Goal: Transaction & Acquisition: Download file/media

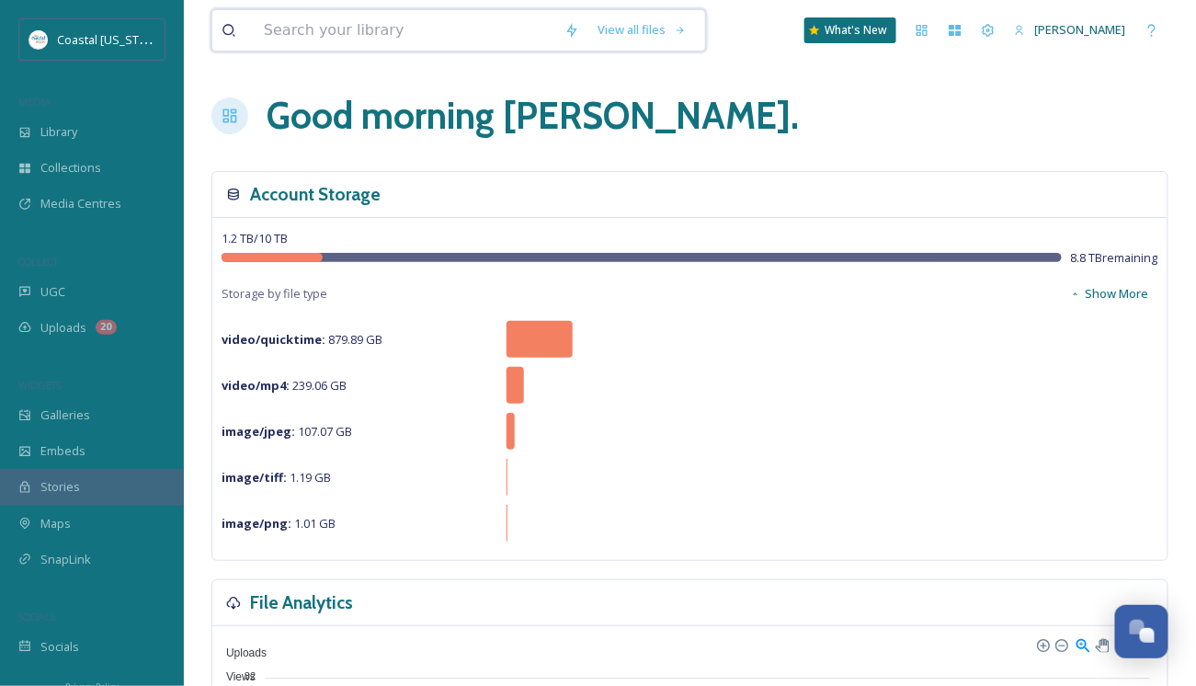
click at [369, 35] on input at bounding box center [405, 30] width 301 height 40
click at [49, 134] on span "Library" at bounding box center [58, 131] width 37 height 17
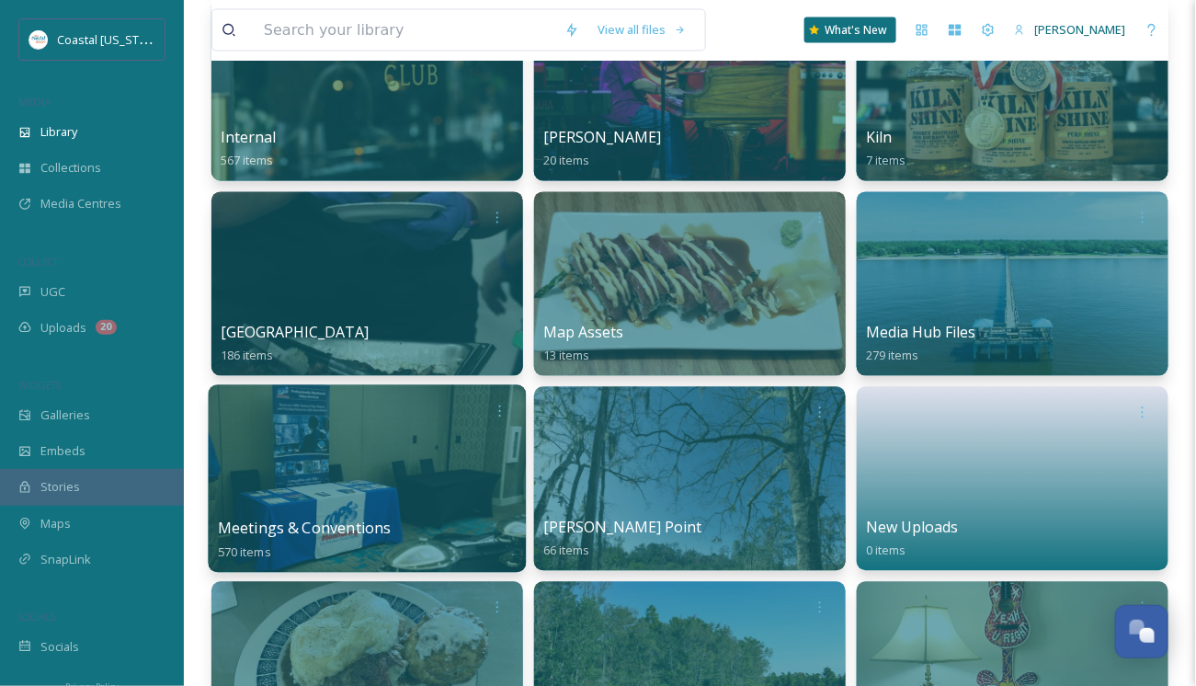
scroll to position [1011, 0]
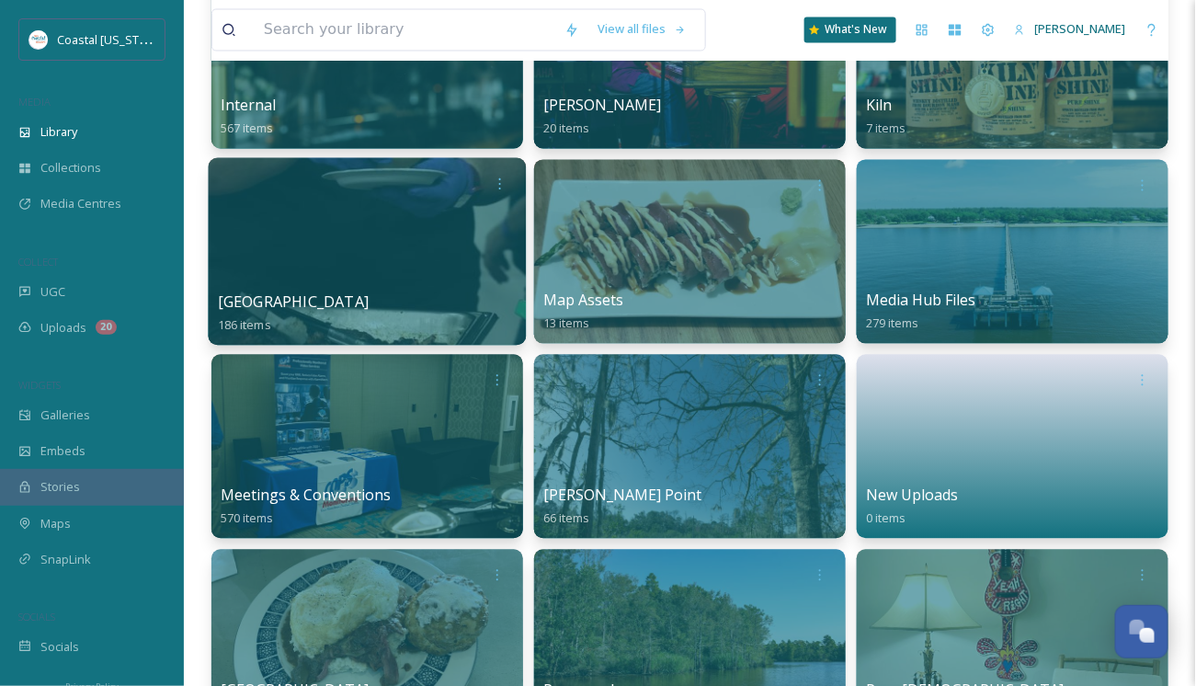
click at [361, 282] on div at bounding box center [368, 252] width 318 height 188
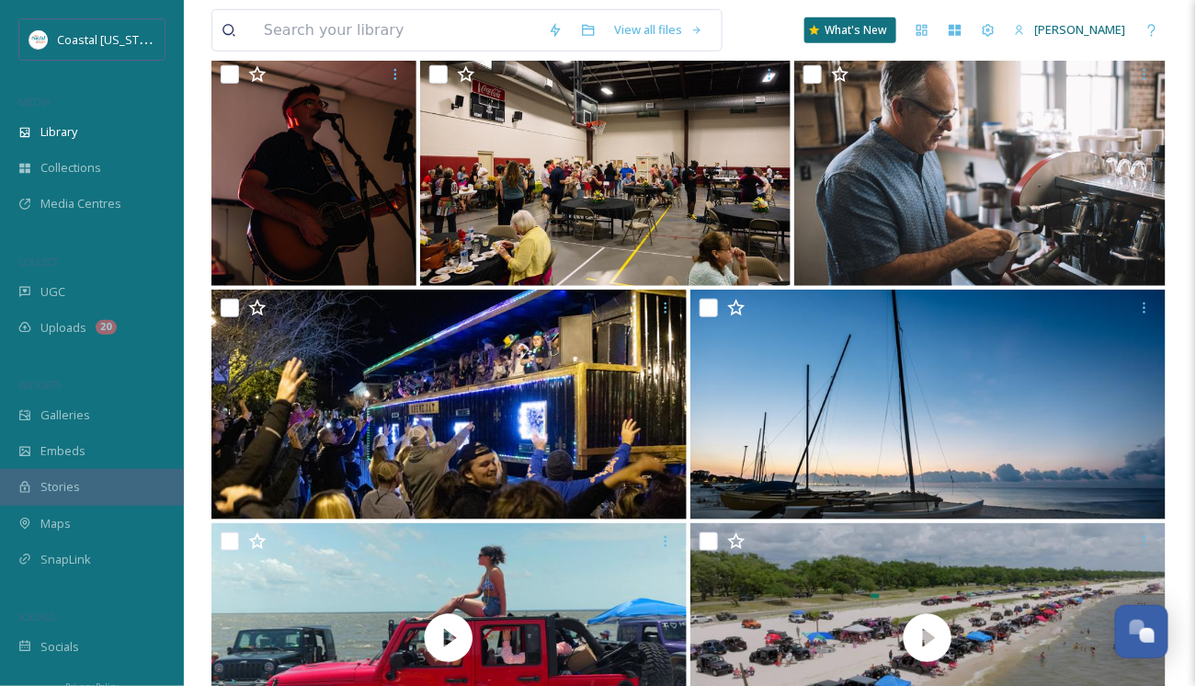
scroll to position [2549, 0]
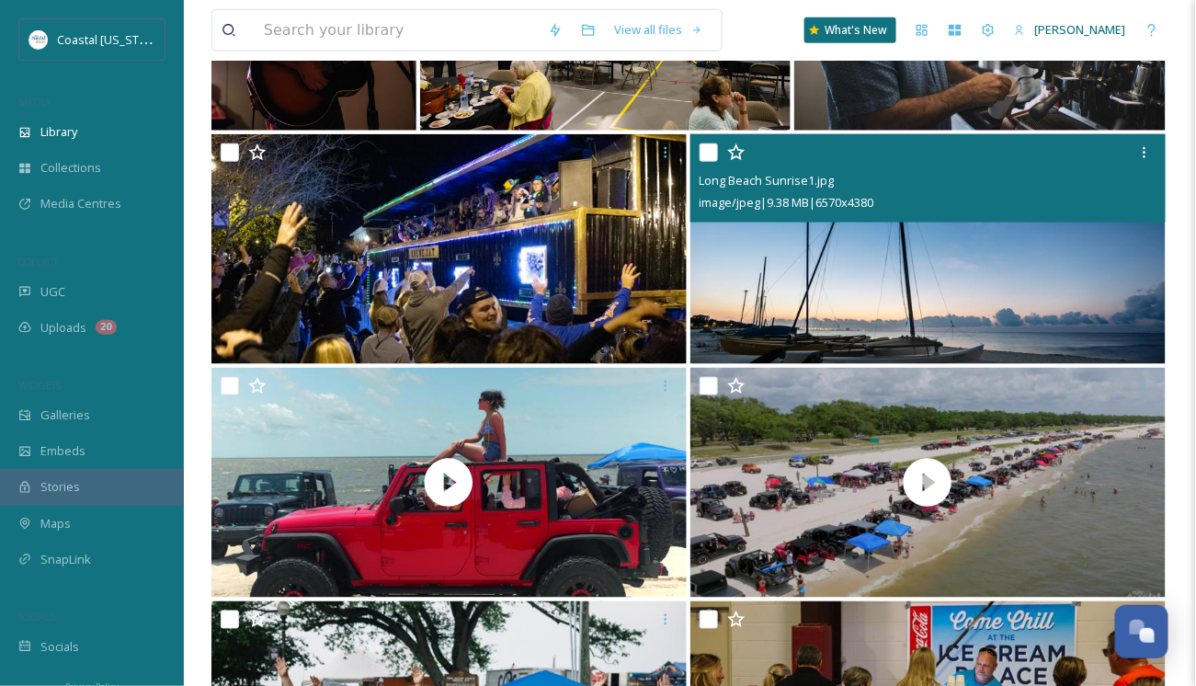
click at [970, 246] on img at bounding box center [927, 249] width 475 height 230
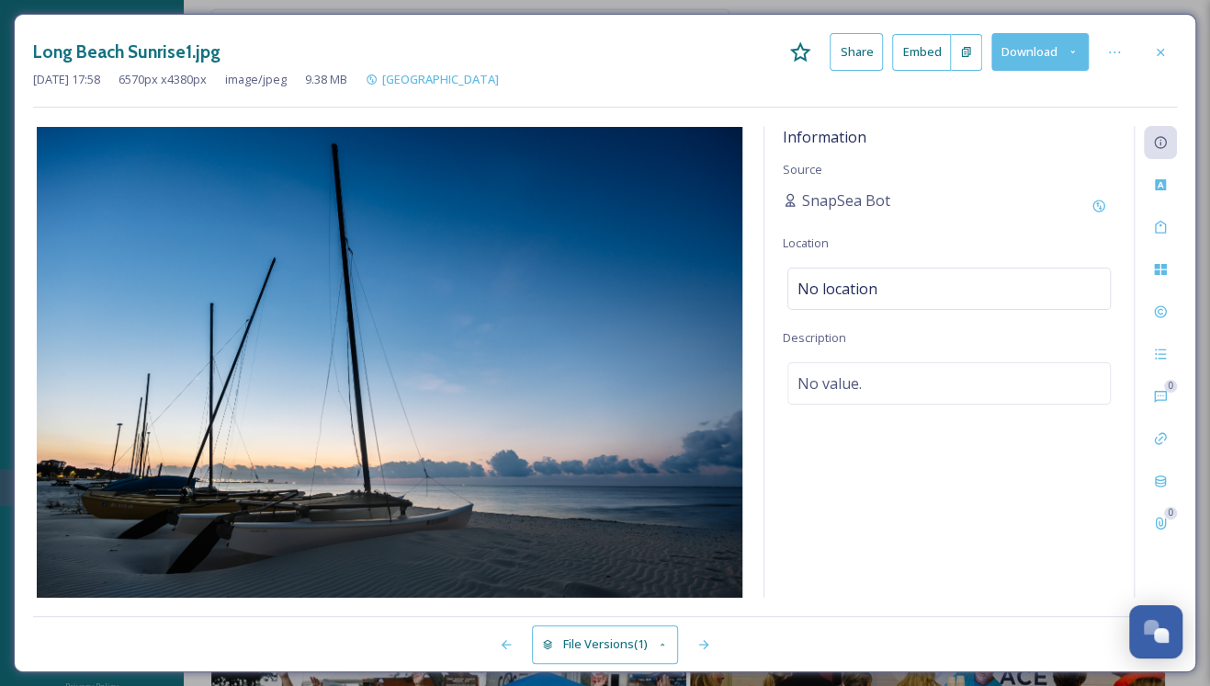
click at [1038, 60] on button "Download" at bounding box center [1040, 52] width 97 height 38
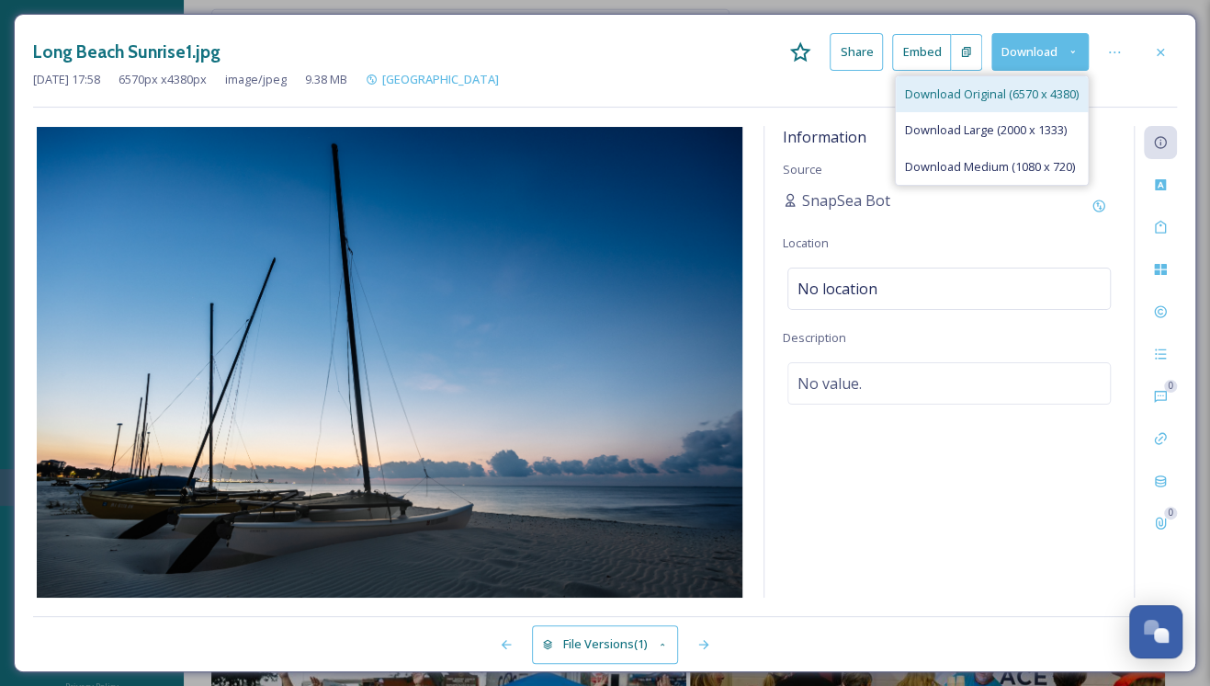
drag, startPoint x: 968, startPoint y: 128, endPoint x: 971, endPoint y: 106, distance: 22.2
click at [971, 106] on div "Download Original (6570 x 4380) Download Large (2000 x 1333) Download Medium (1…" at bounding box center [992, 130] width 194 height 110
click at [972, 98] on span "Download Original (6570 x 4380)" at bounding box center [992, 93] width 174 height 17
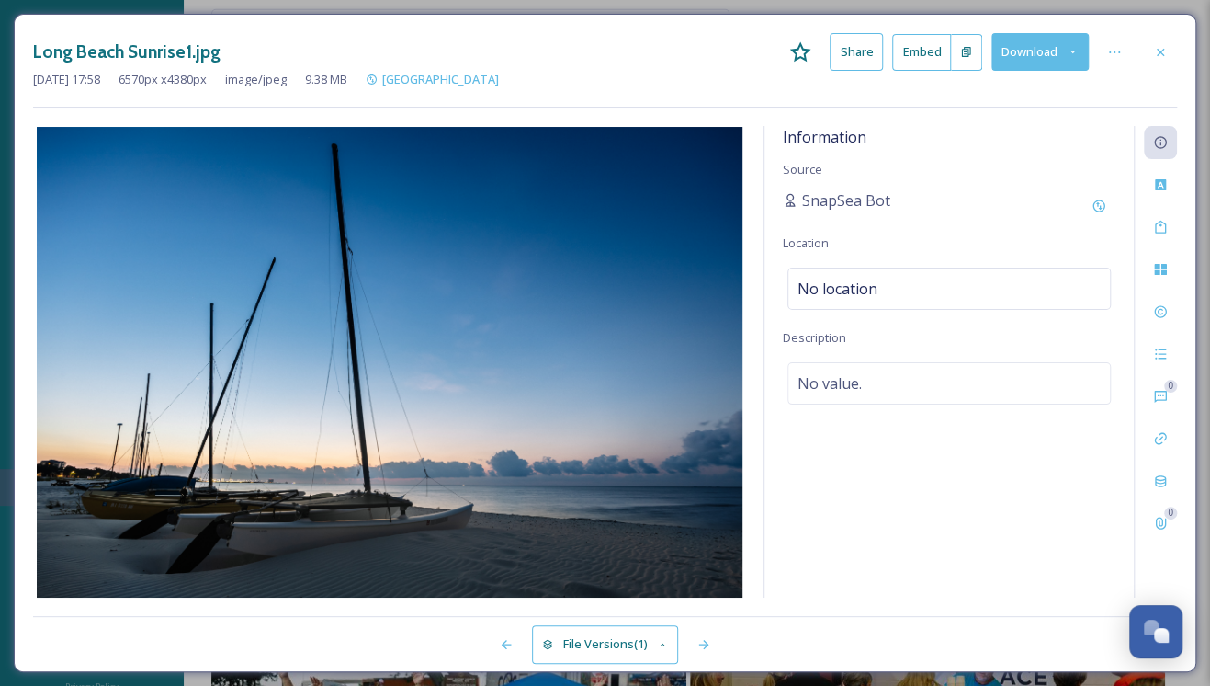
click at [972, 98] on div "Long Beach Sunrise1.jpg Share Embed Download [DATE] 17:58 6570 px x 4380 px ima…" at bounding box center [605, 70] width 1144 height 74
click at [1162, 50] on icon at bounding box center [1160, 51] width 7 height 7
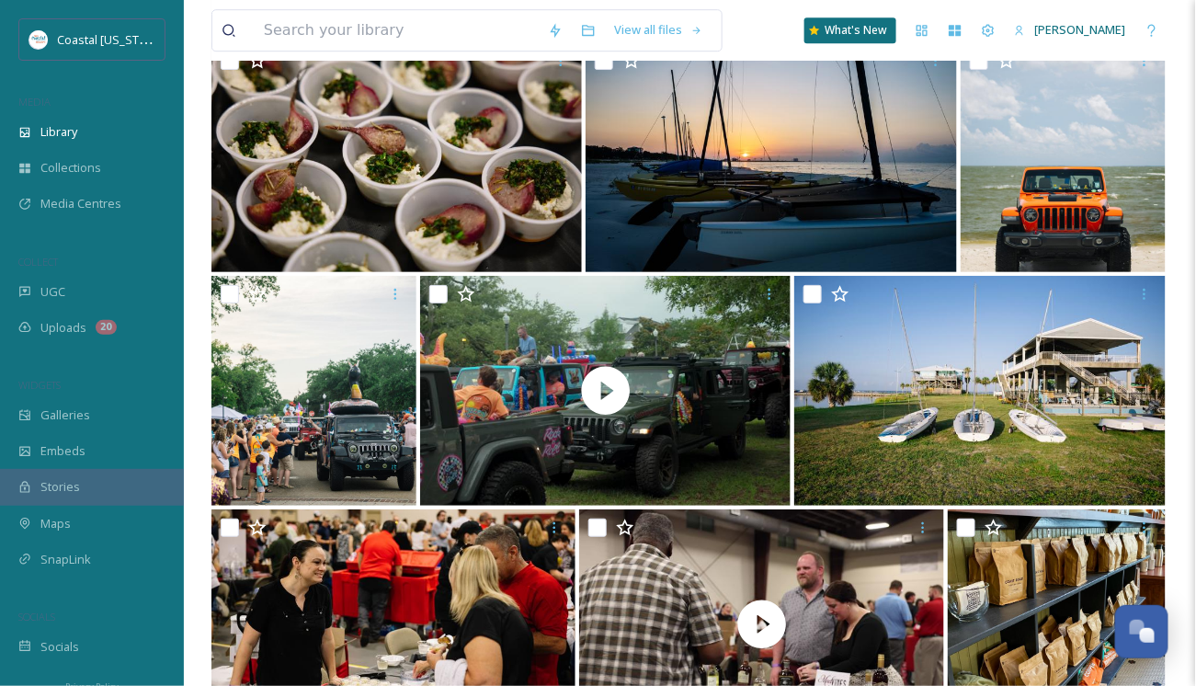
scroll to position [5674, 0]
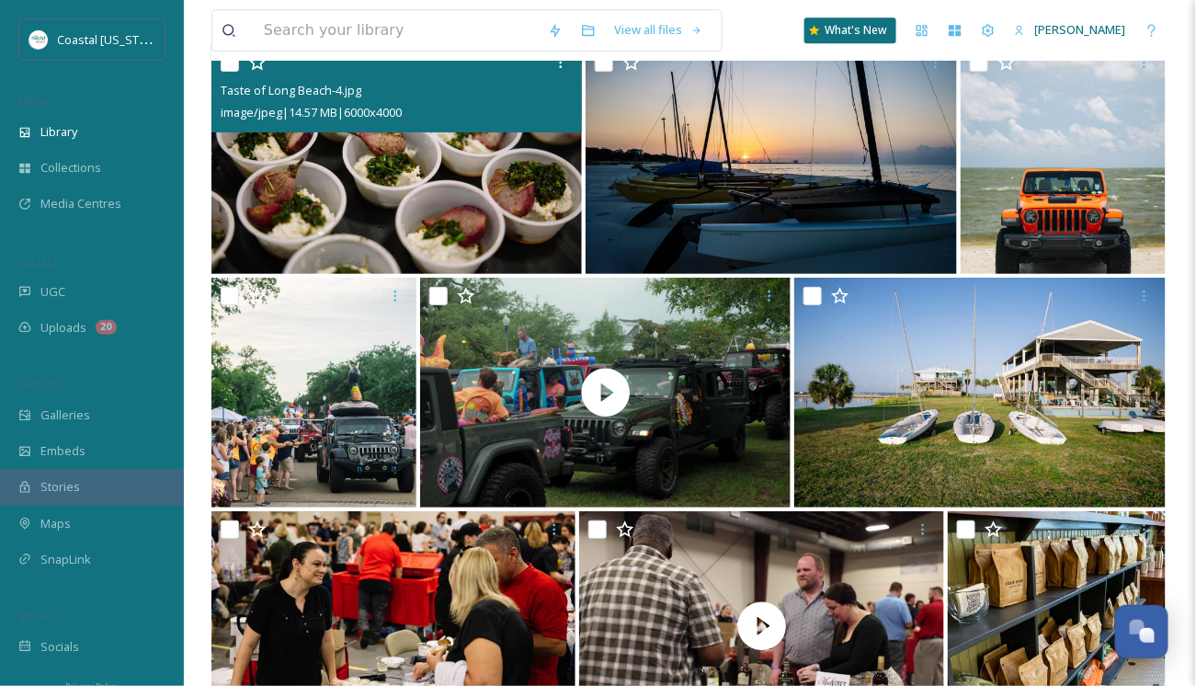
click at [368, 222] on img at bounding box center [396, 159] width 370 height 230
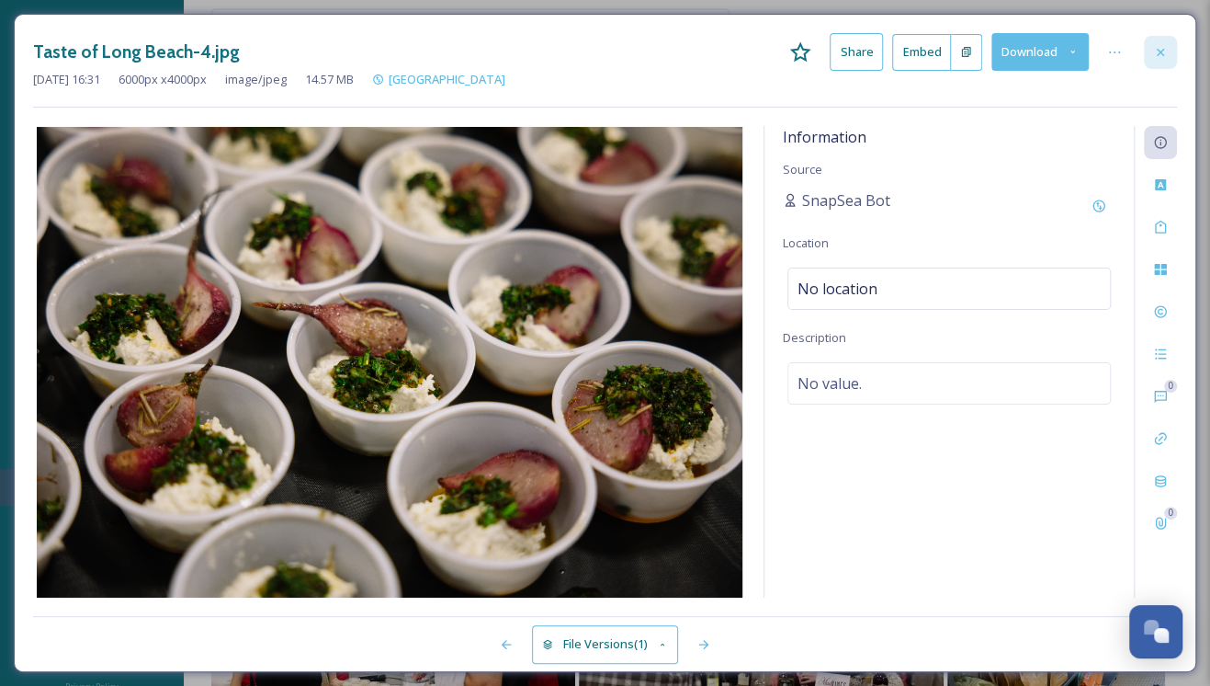
click at [1154, 48] on icon at bounding box center [1160, 52] width 15 height 15
